Goal: Task Accomplishment & Management: Manage account settings

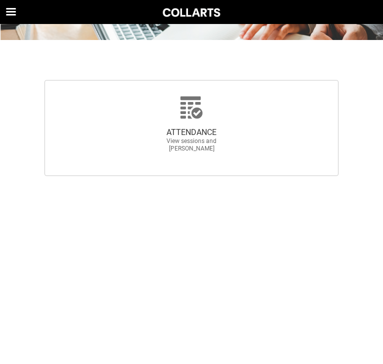
click at [225, 150] on span "View sessions and [PERSON_NAME]" at bounding box center [192, 145] width 88 height 15
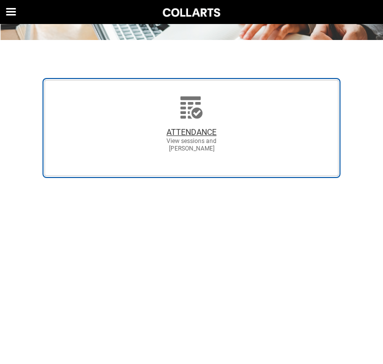
click at [8, 80] on input "ATTENDANCE View sessions and [PERSON_NAME]" at bounding box center [8, 80] width 1 height 1
radio input "true"
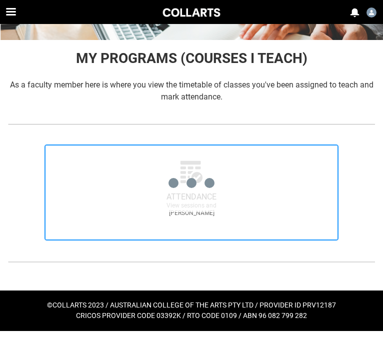
click at [201, 129] on body "Loading × Sorry to interrupt CSS Error Refresh Skip to Main Content Navigation …" at bounding box center [191, 165] width 383 height 331
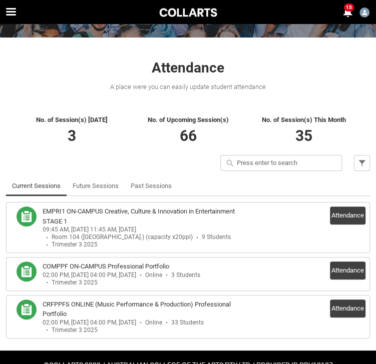
scroll to position [77, 0]
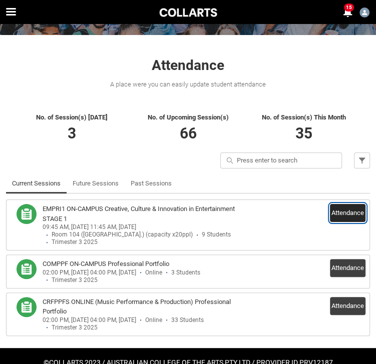
click at [355, 211] on button "Attendance" at bounding box center [348, 213] width 36 height 18
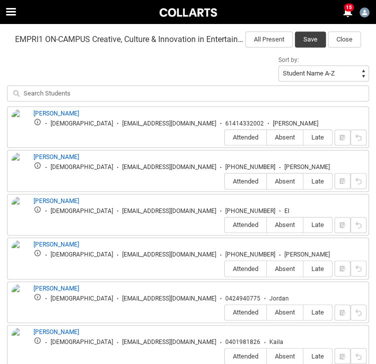
scroll to position [264, 0]
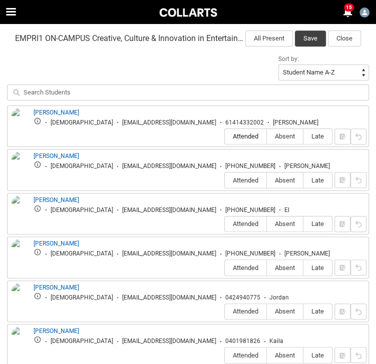
click at [238, 134] on span "Attended" at bounding box center [246, 137] width 42 height 8
click at [225, 136] on input "Attended" at bounding box center [224, 136] width 1 height 1
type lightning-radio-group "Attended"
radio input "true"
click at [242, 181] on span "Attended" at bounding box center [246, 181] width 42 height 8
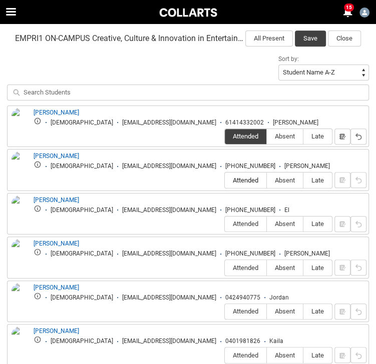
click at [225, 181] on input "Attended" at bounding box center [224, 180] width 1 height 1
type lightning-radio-group "Attended"
radio input "true"
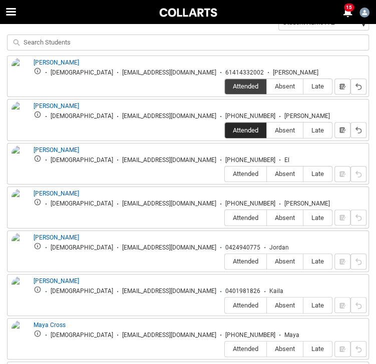
scroll to position [317, 0]
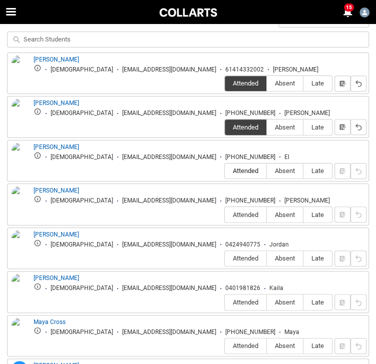
click at [243, 165] on label "Attended" at bounding box center [246, 172] width 42 height 16
click at [225, 171] on input "Attended" at bounding box center [224, 171] width 1 height 1
type lightning-radio-group "Attended"
radio input "true"
click at [240, 218] on label "Attended" at bounding box center [246, 215] width 42 height 16
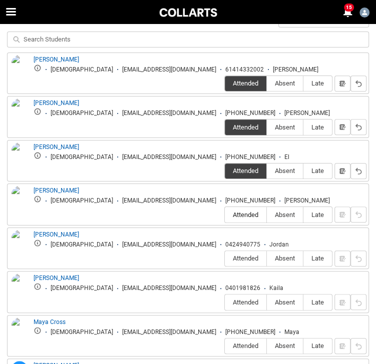
click at [225, 215] on input "Attended" at bounding box center [224, 215] width 1 height 1
type lightning-radio-group "Attended"
radio input "true"
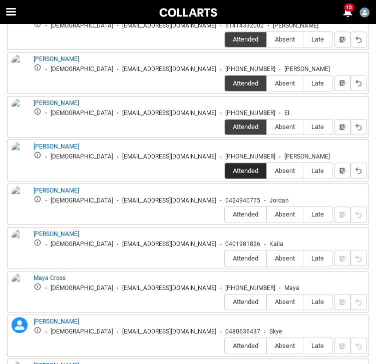
scroll to position [367, 0]
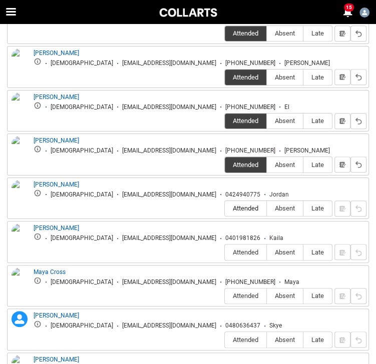
click at [240, 210] on span "Attended" at bounding box center [246, 209] width 42 height 8
click at [225, 209] on input "Attended" at bounding box center [224, 209] width 1 height 1
type lightning-radio-group "Attended"
radio input "true"
click at [242, 251] on span "Attended" at bounding box center [246, 253] width 42 height 8
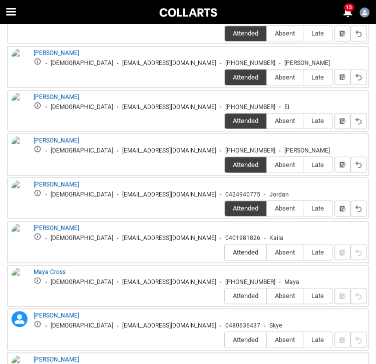
click at [225, 252] on input "Attended" at bounding box center [224, 252] width 1 height 1
type lightning-radio-group "Attended"
radio input "true"
click at [285, 297] on span "Absent" at bounding box center [285, 296] width 36 height 8
click at [267, 297] on input "Absent" at bounding box center [266, 296] width 1 height 1
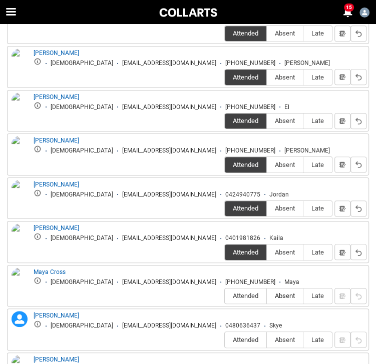
type lightning-radio-group "Absent"
radio input "true"
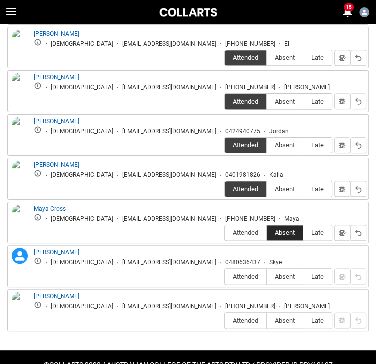
scroll to position [433, 0]
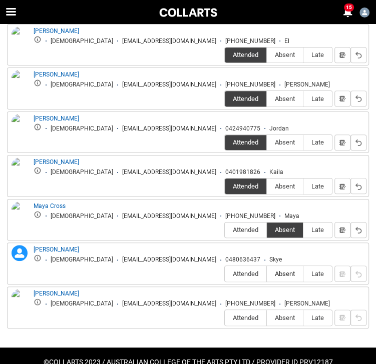
click at [288, 272] on span "Absent" at bounding box center [285, 274] width 36 height 8
click at [267, 274] on input "Absent" at bounding box center [266, 274] width 1 height 1
type lightning-radio-group "Absent"
radio input "true"
click at [246, 316] on span "Attended" at bounding box center [246, 318] width 42 height 8
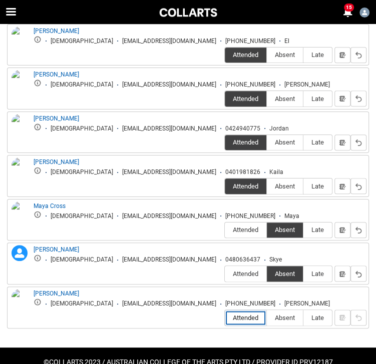
click at [225, 318] on input "Attended" at bounding box center [224, 318] width 1 height 1
type lightning-radio-group "Attended"
radio input "true"
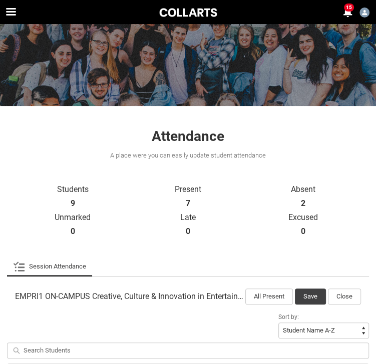
scroll to position [0, 0]
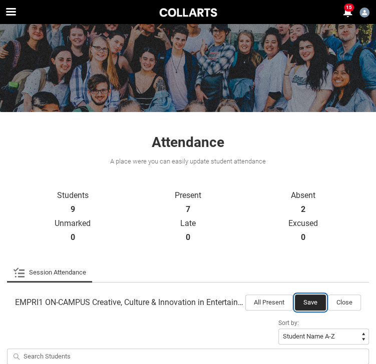
click at [304, 302] on button "Save" at bounding box center [310, 303] width 31 height 16
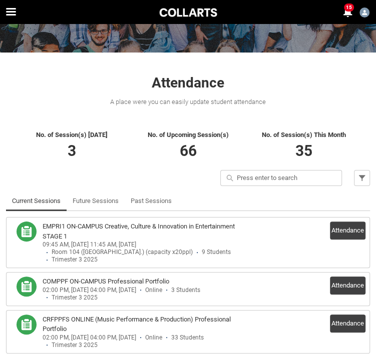
scroll to position [62, 0]
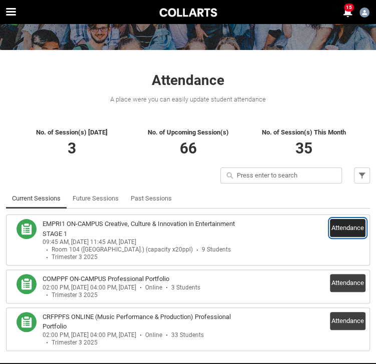
click at [349, 226] on button "Attendance" at bounding box center [348, 228] width 36 height 18
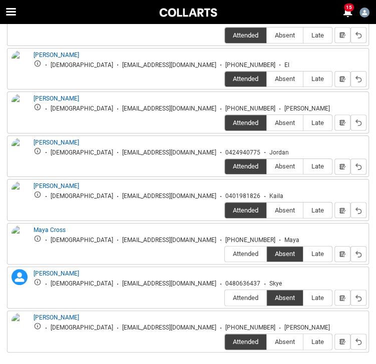
scroll to position [414, 0]
